Goal: Task Accomplishment & Management: Manage account settings

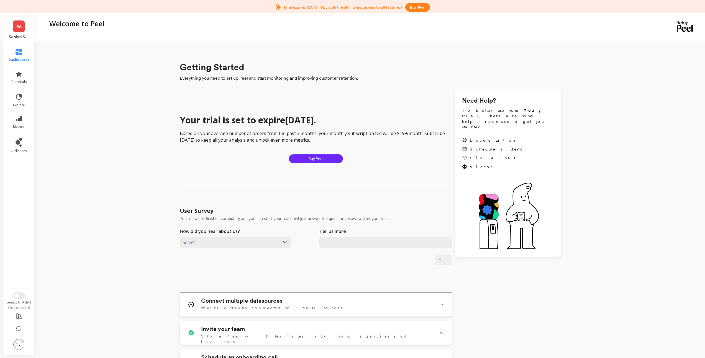
click at [22, 29] on link "RA" at bounding box center [19, 26] width 12 height 12
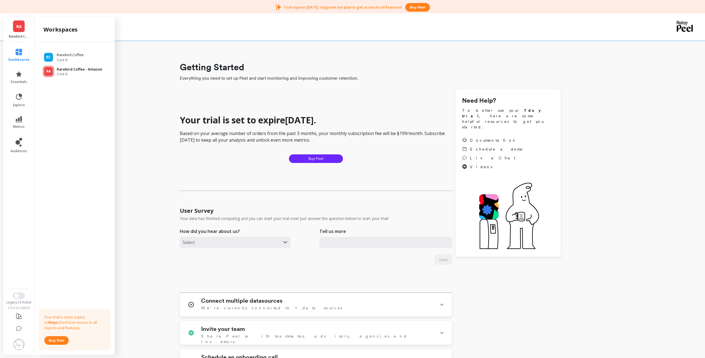
click at [79, 73] on span "Core 6" at bounding box center [79, 74] width 45 height 4
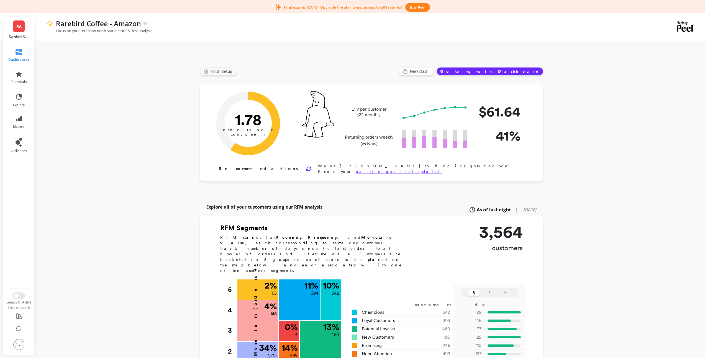
click at [214, 70] on span "Finish Setup" at bounding box center [222, 72] width 24 height 6
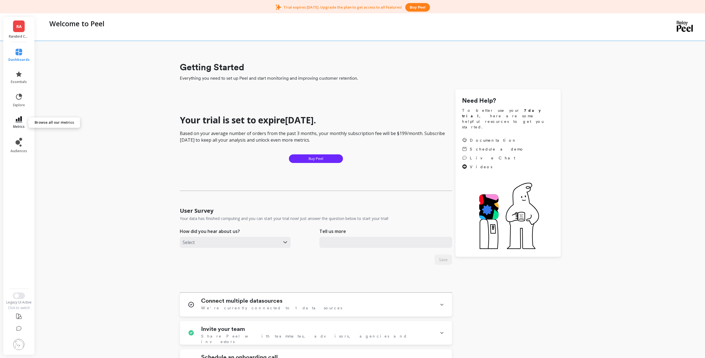
click at [19, 123] on link "metrics" at bounding box center [18, 122] width 21 height 13
click at [155, 191] on div "Getting Started Everything you need to set up Peel and start monitoring and imp…" at bounding box center [370, 266] width 647 height 495
click at [20, 125] on span "metrics" at bounding box center [19, 127] width 12 height 4
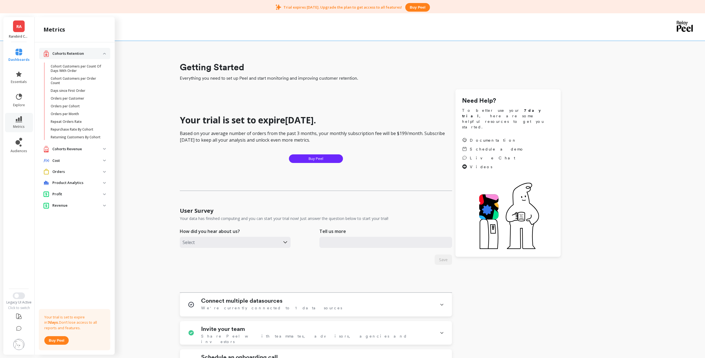
click at [71, 150] on p "Cohorts Revenue" at bounding box center [77, 149] width 51 height 6
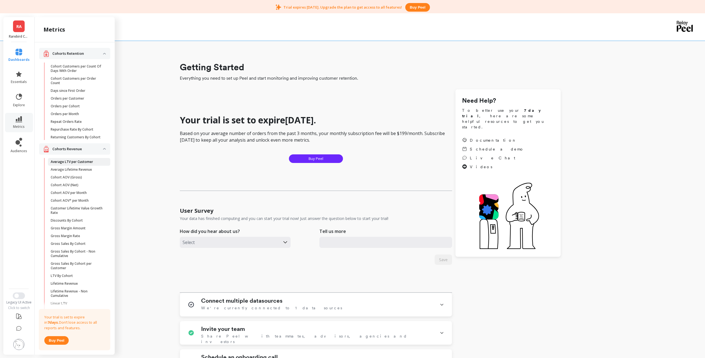
click at [84, 164] on p "Average LTV per Customer" at bounding box center [72, 162] width 42 height 4
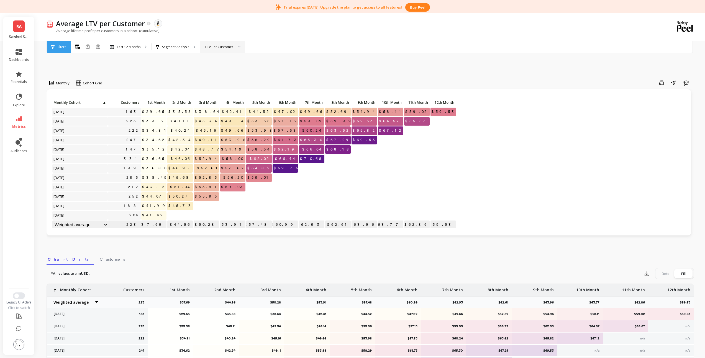
click at [239, 46] on icon at bounding box center [239, 47] width 3 height 2
click at [220, 61] on div "LTV Per Cohort" at bounding box center [222, 62] width 37 height 5
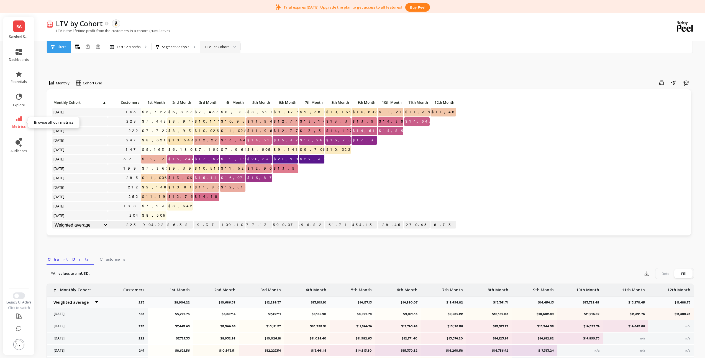
click at [18, 121] on icon at bounding box center [19, 119] width 7 height 6
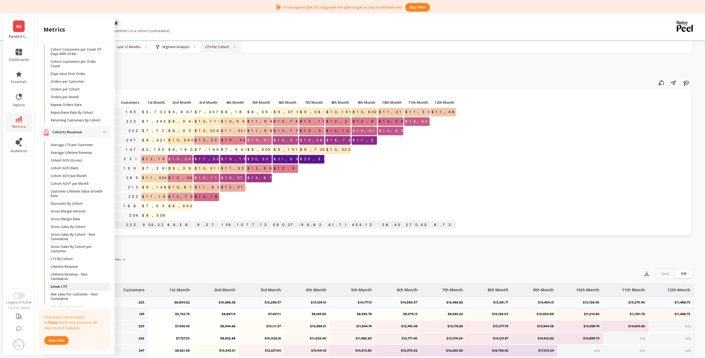
scroll to position [18, 0]
click at [103, 132] on img at bounding box center [104, 131] width 3 height 2
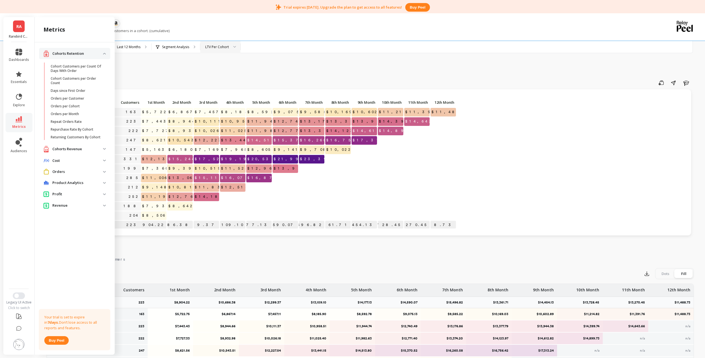
scroll to position [0, 0]
click at [103, 52] on p "Cohorts Retention" at bounding box center [77, 54] width 51 height 6
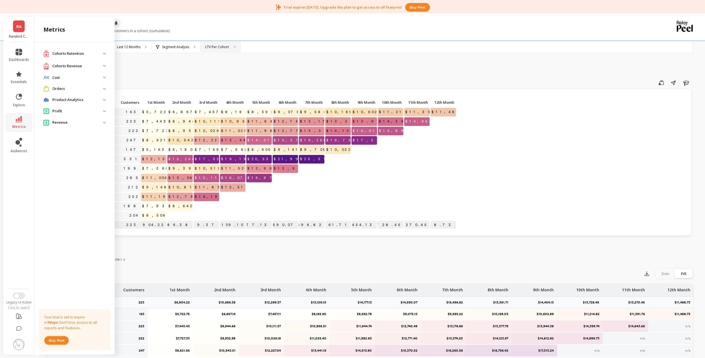
click at [20, 27] on span "RA" at bounding box center [18, 26] width 5 height 6
click at [72, 60] on span "Core 6" at bounding box center [71, 60] width 28 height 4
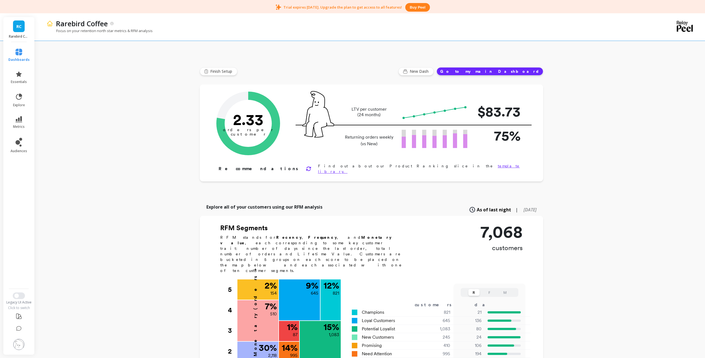
click at [21, 343] on img at bounding box center [18, 344] width 11 height 11
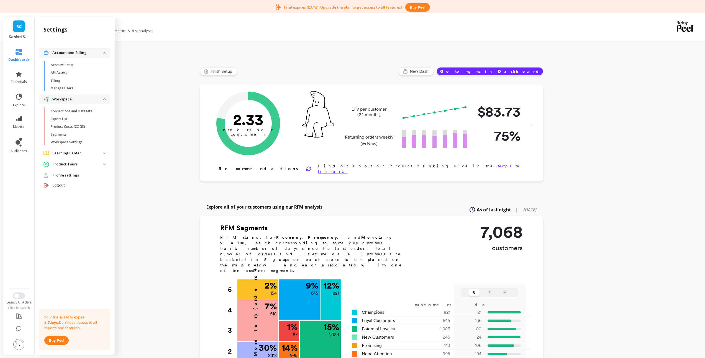
click at [65, 176] on span "Profile settings" at bounding box center [65, 176] width 27 height 6
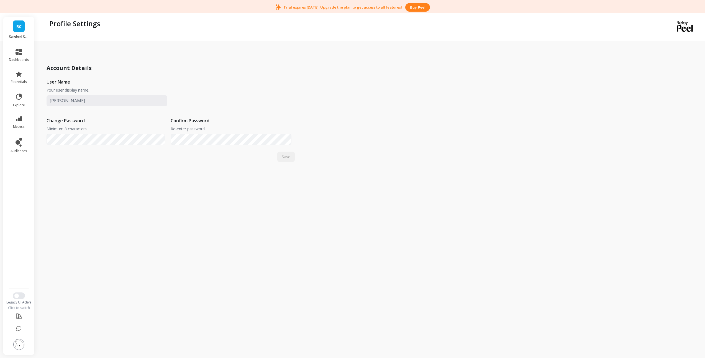
click at [19, 25] on span "RC" at bounding box center [18, 26] width 5 height 6
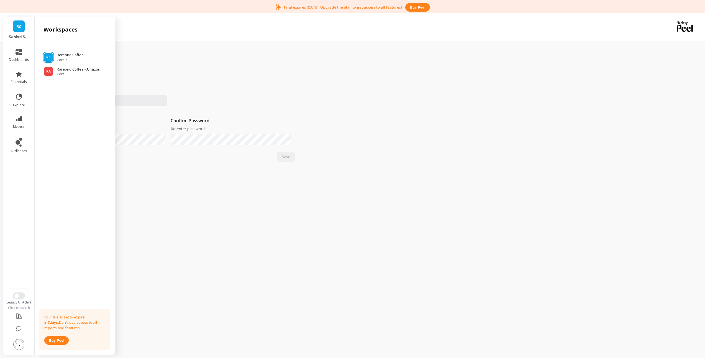
click at [174, 52] on div "Account Details User Name Your user display name. Change Password Minimum 8 cha…" at bounding box center [171, 192] width 248 height 347
